Goal: Complete application form

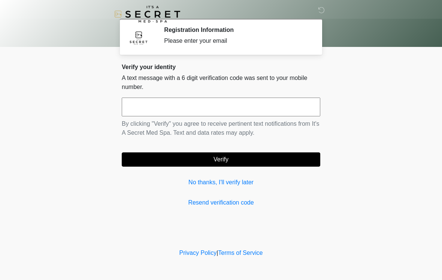
click at [196, 103] on input "text" at bounding box center [221, 106] width 199 height 19
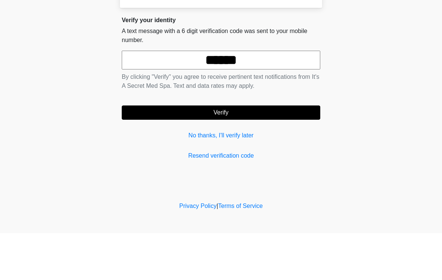
type input "******"
click at [245, 152] on button "Verify" at bounding box center [221, 159] width 199 height 14
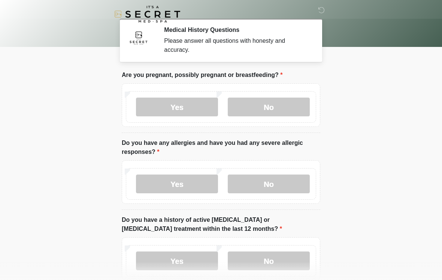
click at [274, 103] on label "No" at bounding box center [269, 106] width 82 height 19
click at [277, 178] on label "No" at bounding box center [269, 183] width 82 height 19
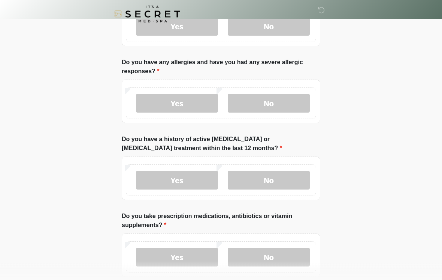
scroll to position [81, 0]
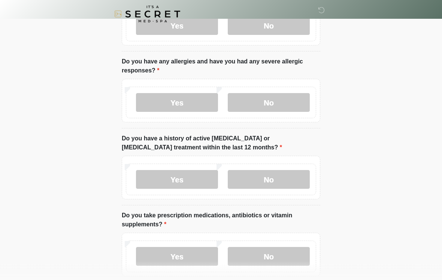
click at [277, 178] on label "No" at bounding box center [269, 179] width 82 height 19
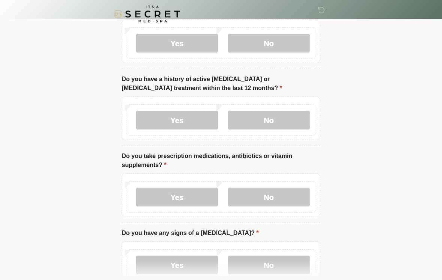
scroll to position [150, 0]
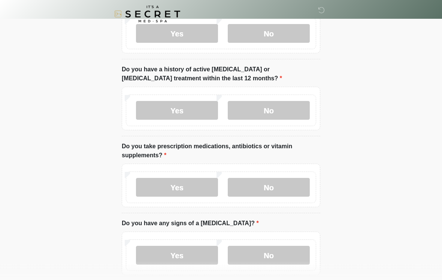
click at [187, 184] on label "Yes" at bounding box center [177, 187] width 82 height 19
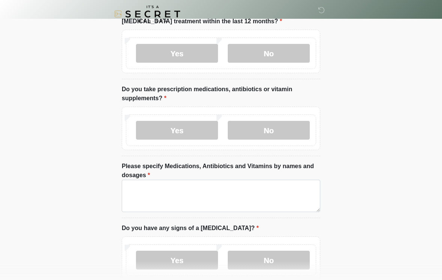
scroll to position [208, 0]
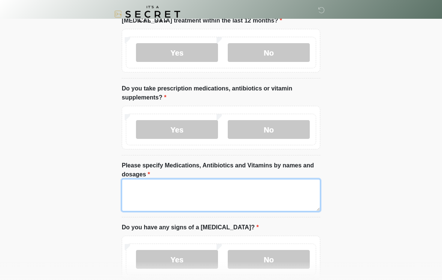
click at [248, 191] on textarea "Please specify Medications, Antibiotics and Vitamins by names and dosages" at bounding box center [221, 195] width 199 height 32
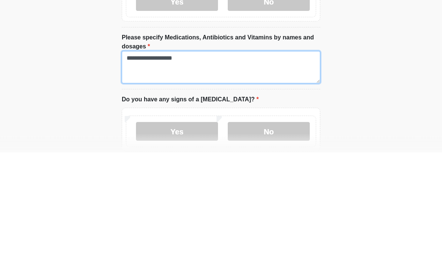
click at [139, 179] on textarea "**********" at bounding box center [221, 195] width 199 height 32
click at [180, 179] on textarea "**********" at bounding box center [221, 195] width 199 height 32
click at [226, 179] on textarea "**********" at bounding box center [221, 195] width 199 height 32
type textarea "**********"
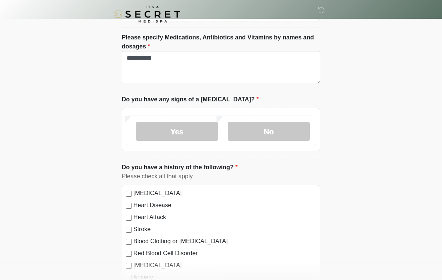
click at [286, 128] on label "No" at bounding box center [269, 131] width 82 height 19
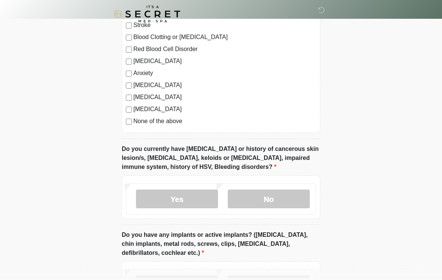
scroll to position [540, 0]
click at [265, 202] on label "No" at bounding box center [269, 198] width 82 height 19
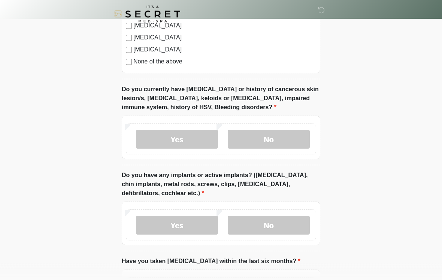
scroll to position [615, 0]
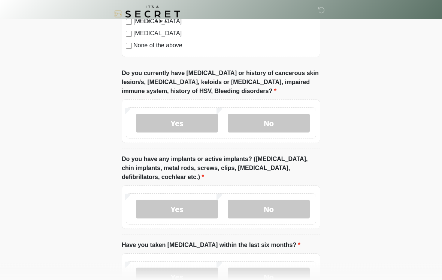
click at [273, 210] on label "No" at bounding box center [269, 209] width 82 height 19
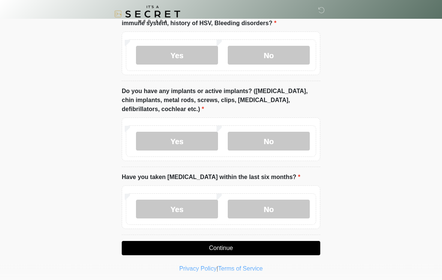
scroll to position [684, 0]
click at [273, 216] on label "No" at bounding box center [269, 208] width 82 height 19
click at [241, 248] on button "Continue" at bounding box center [221, 248] width 199 height 14
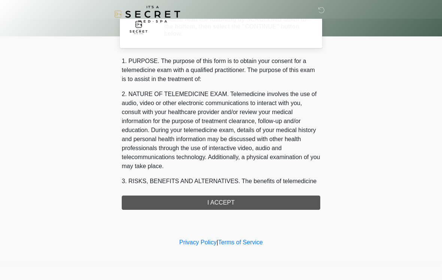
scroll to position [0, 0]
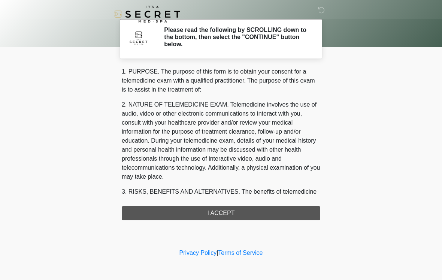
click at [237, 210] on div "1. PURPOSE. The purpose of this form is to obtain your consent for a telemedici…" at bounding box center [221, 143] width 199 height 153
click at [218, 216] on div "1. PURPOSE. The purpose of this form is to obtain your consent for a telemedici…" at bounding box center [221, 143] width 199 height 153
click at [217, 216] on div "1. PURPOSE. The purpose of this form is to obtain your consent for a telemedici…" at bounding box center [221, 143] width 199 height 153
click at [213, 213] on div "1. PURPOSE. The purpose of this form is to obtain your consent for a telemedici…" at bounding box center [221, 143] width 199 height 153
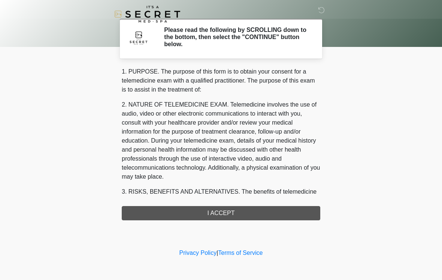
click at [226, 213] on div "1. PURPOSE. The purpose of this form is to obtain your consent for a telemedici…" at bounding box center [221, 143] width 199 height 153
click at [223, 212] on div "1. PURPOSE. The purpose of this form is to obtain your consent for a telemedici…" at bounding box center [221, 143] width 199 height 153
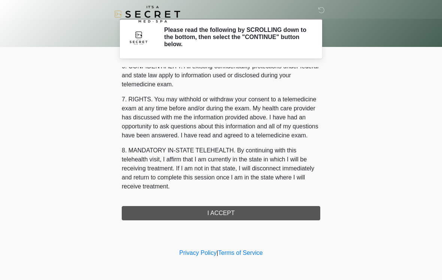
click at [217, 211] on button "I ACCEPT" at bounding box center [221, 213] width 199 height 14
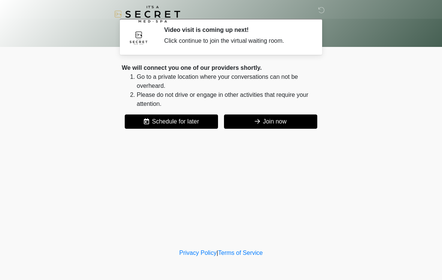
click at [276, 121] on button "Join now" at bounding box center [270, 121] width 93 height 14
